Goal: Transaction & Acquisition: Purchase product/service

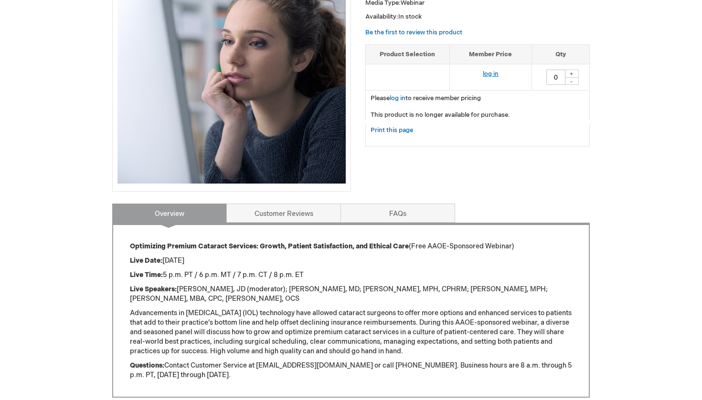
scroll to position [261, 0]
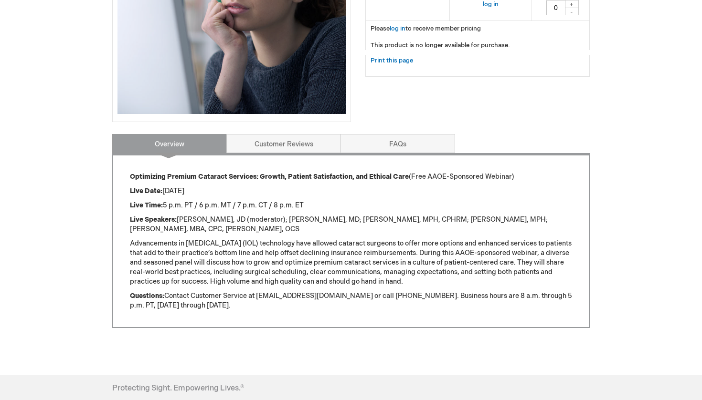
click at [229, 175] on strong "Optimizing Premium Cataract Services: Growth, Patient Satisfaction, and Ethical…" at bounding box center [269, 177] width 279 height 8
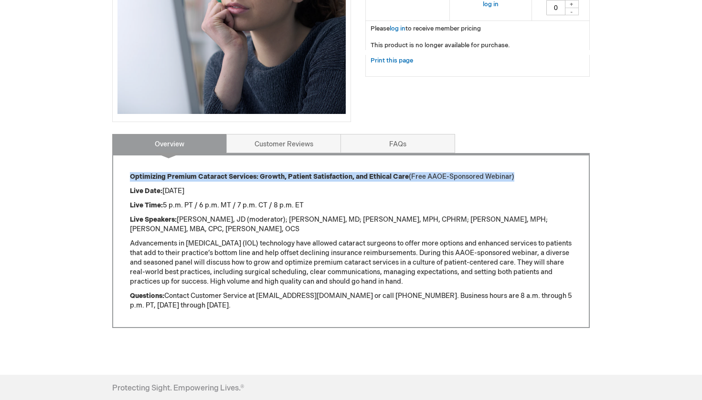
click at [229, 175] on strong "Optimizing Premium Cataract Services: Growth, Patient Satisfaction, and Ethical…" at bounding box center [269, 177] width 279 height 8
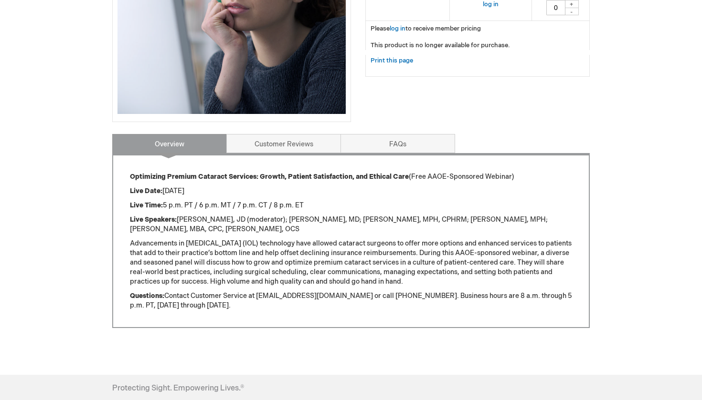
click at [224, 211] on div "Optimizing Premium Cataract Services: Growth, Patient Satisfaction, and Ethical…" at bounding box center [351, 241] width 442 height 138
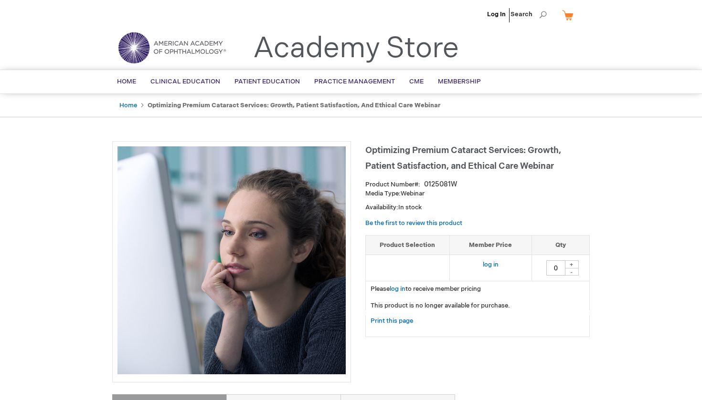
scroll to position [0, 0]
click at [225, 137] on main "Optimizing Premium Cataract Services: Growth, Patient Satisfaction, and Ethical…" at bounding box center [351, 378] width 492 height 492
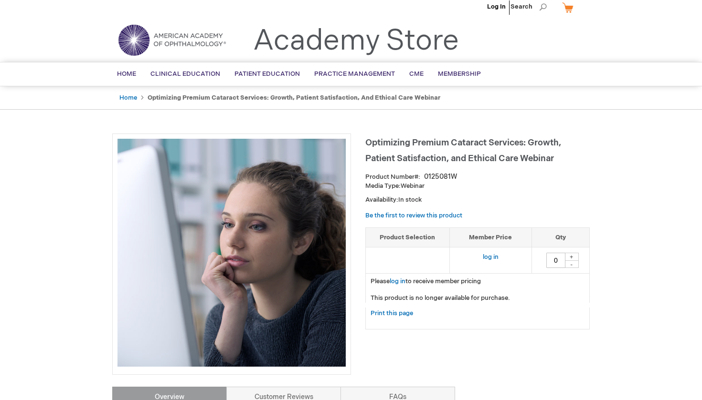
scroll to position [9, 0]
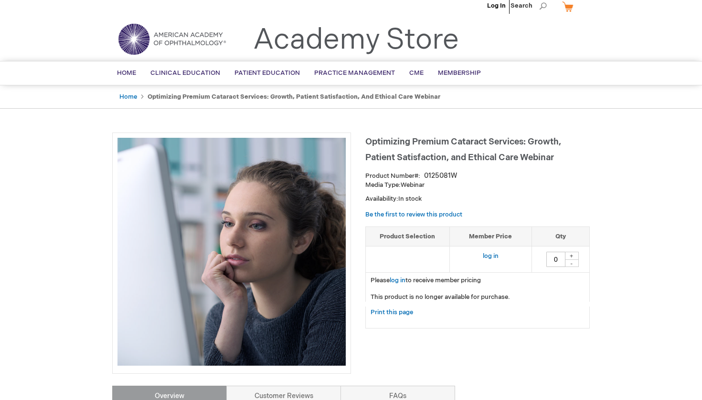
click at [448, 175] on div "0125081W" at bounding box center [440, 176] width 33 height 10
copy div "0125081W"
click at [499, 160] on span "Optimizing Premium Cataract Services: Growth, Patient Satisfaction, and Ethical…" at bounding box center [463, 150] width 196 height 26
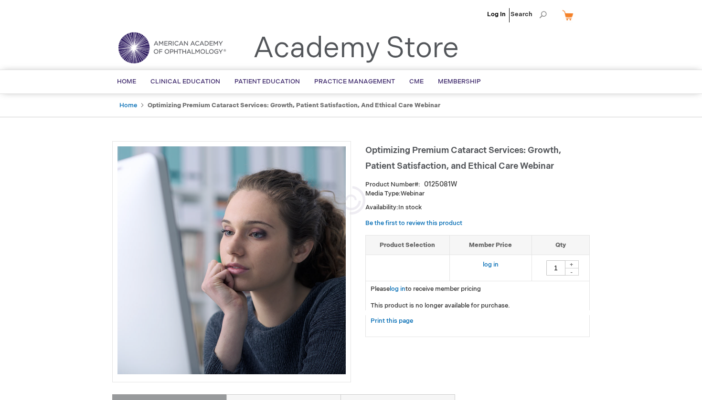
type input "0"
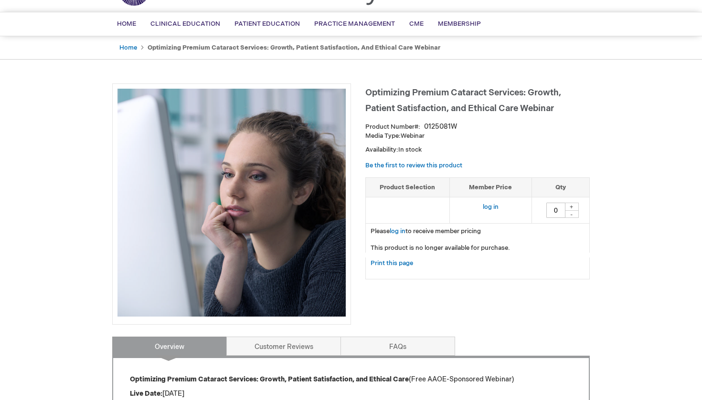
scroll to position [58, 0]
click at [487, 208] on link "log in" at bounding box center [491, 207] width 16 height 8
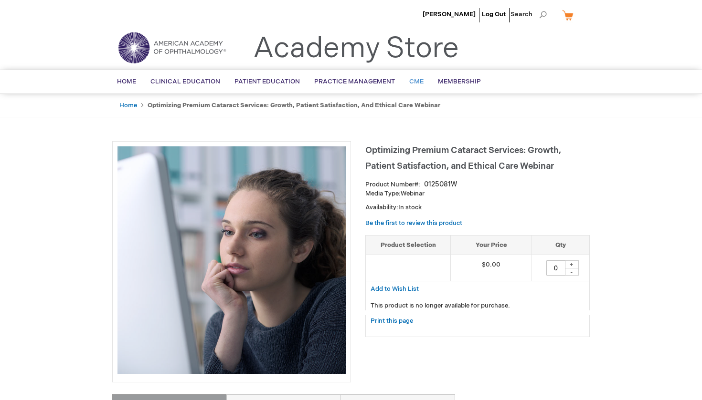
click at [419, 83] on span "CME" at bounding box center [416, 82] width 14 height 8
